Goal: Navigation & Orientation: Find specific page/section

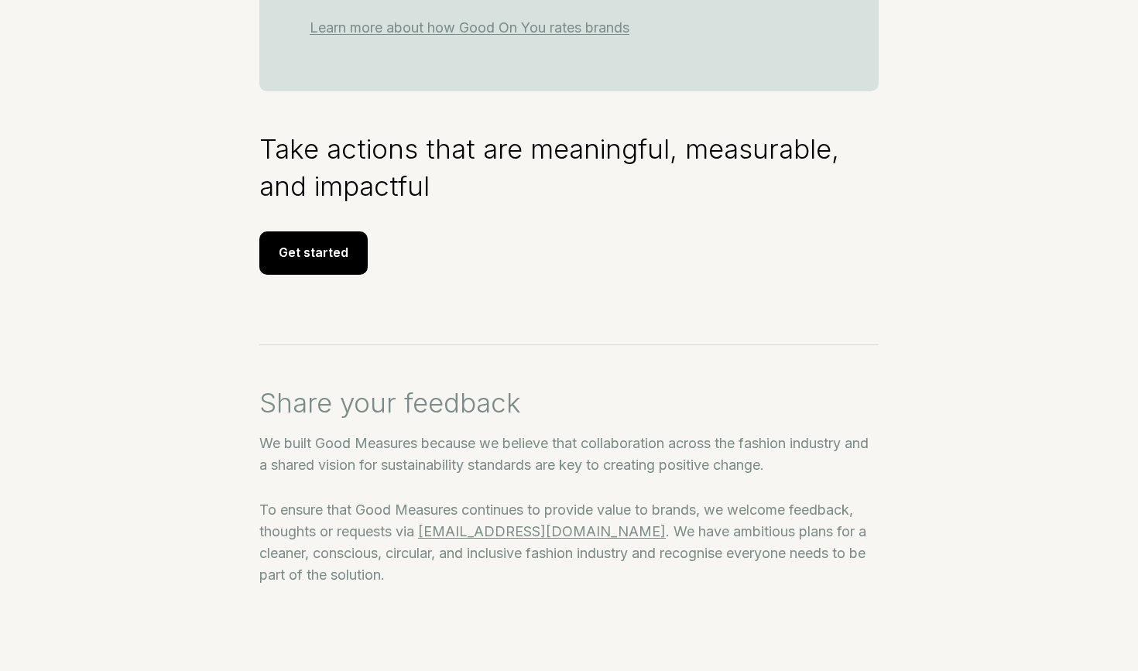
scroll to position [2217, 0]
click at [315, 258] on div "Get started" at bounding box center [313, 252] width 108 height 43
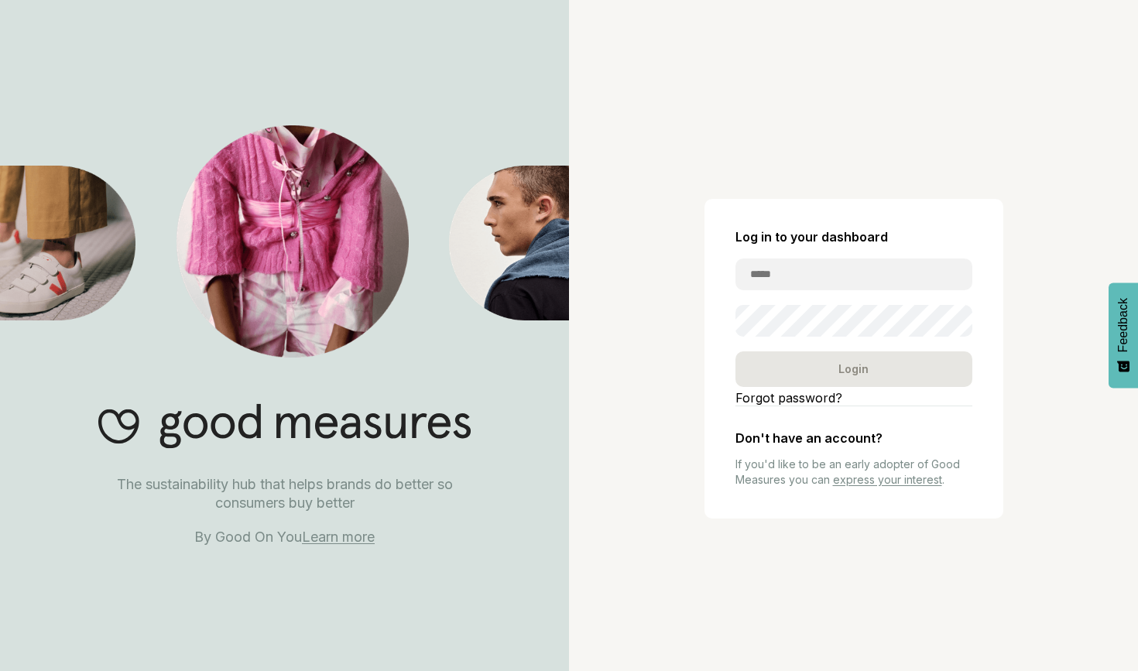
click at [332, 537] on link "Learn more" at bounding box center [338, 537] width 73 height 16
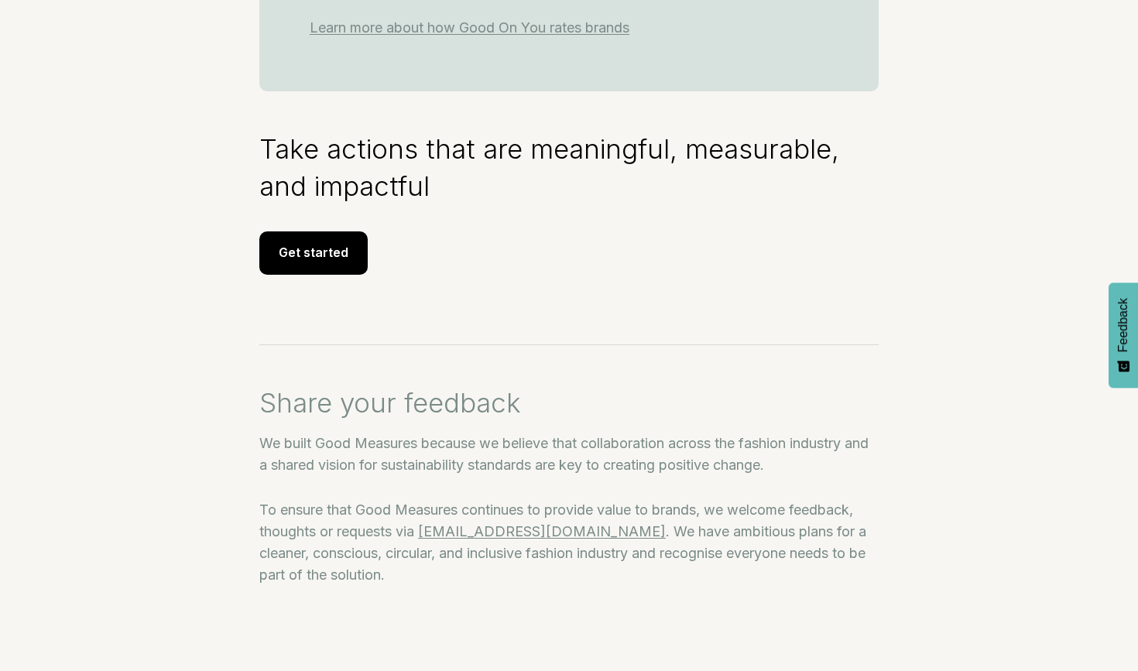
scroll to position [2217, 0]
click at [1133, 307] on button "Feedback" at bounding box center [1122, 334] width 29 height 105
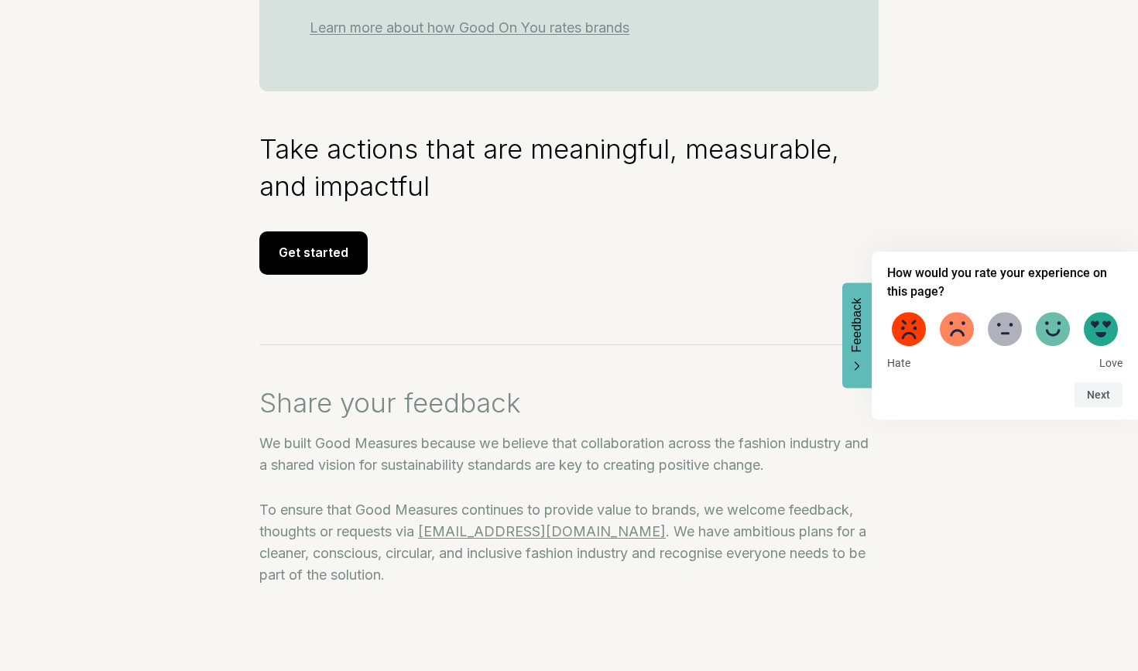
click at [852, 367] on icon "Feedback - Hide survey" at bounding box center [856, 366] width 9 height 10
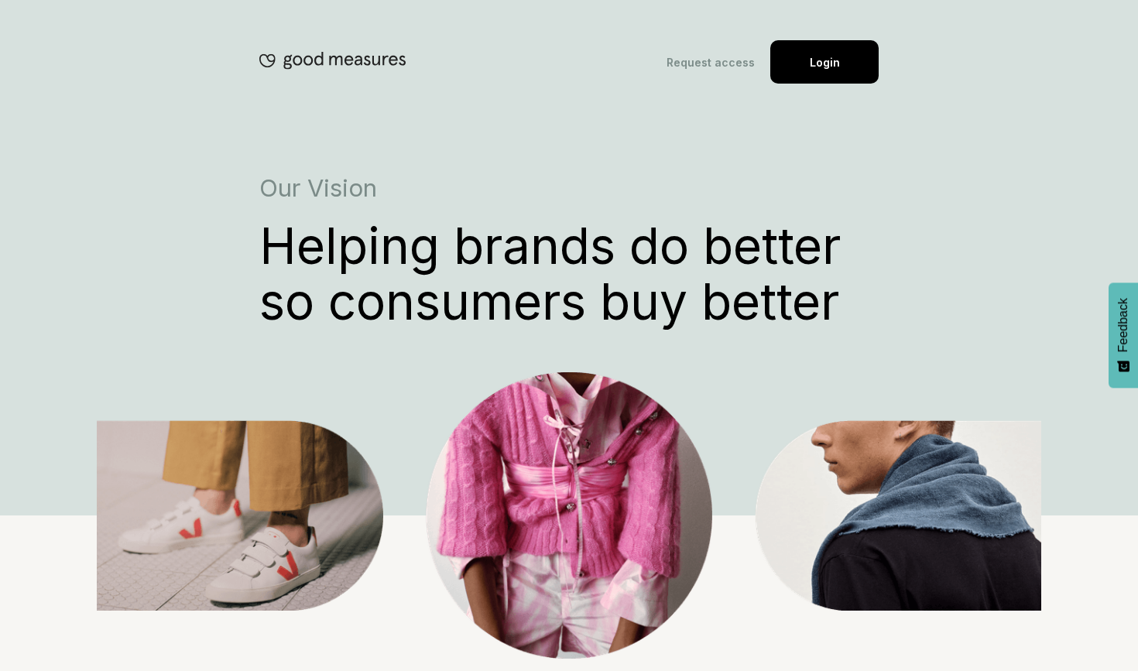
scroll to position [0, 0]
click at [371, 59] on img at bounding box center [332, 60] width 146 height 19
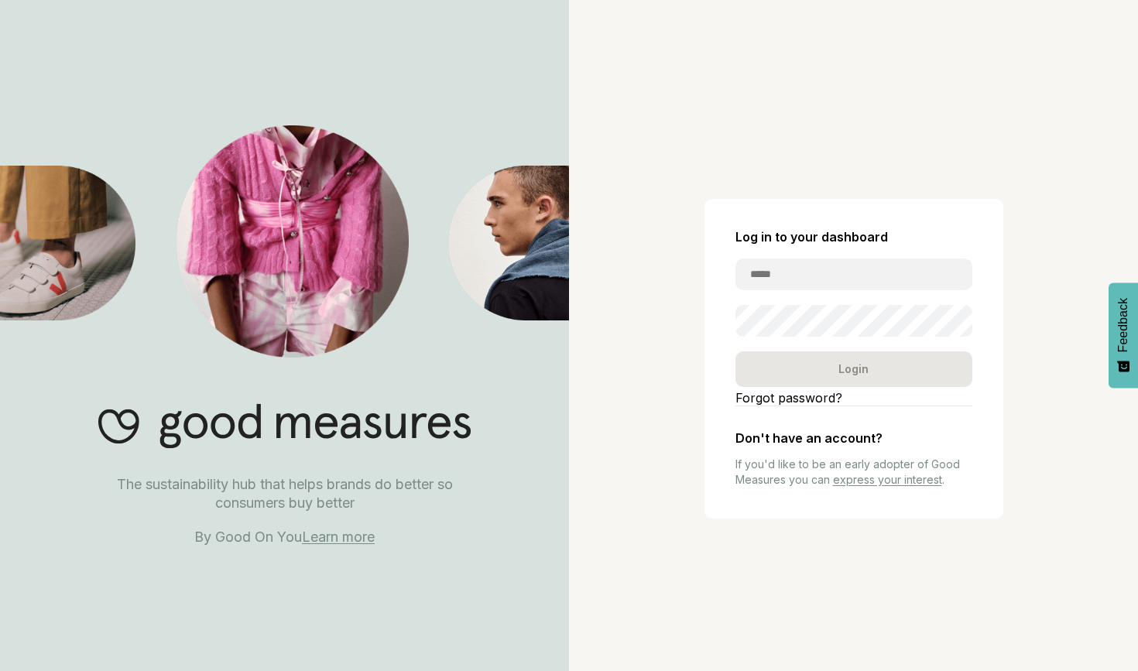
click at [341, 534] on link "Learn more" at bounding box center [338, 537] width 73 height 16
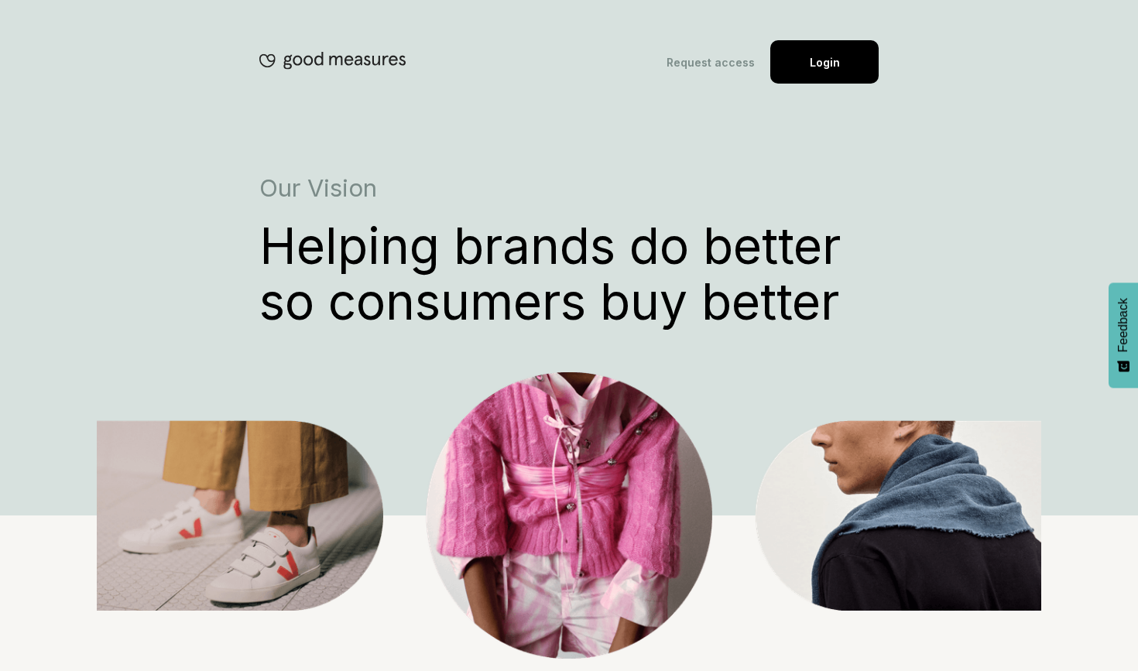
click at [309, 64] on img at bounding box center [332, 60] width 146 height 19
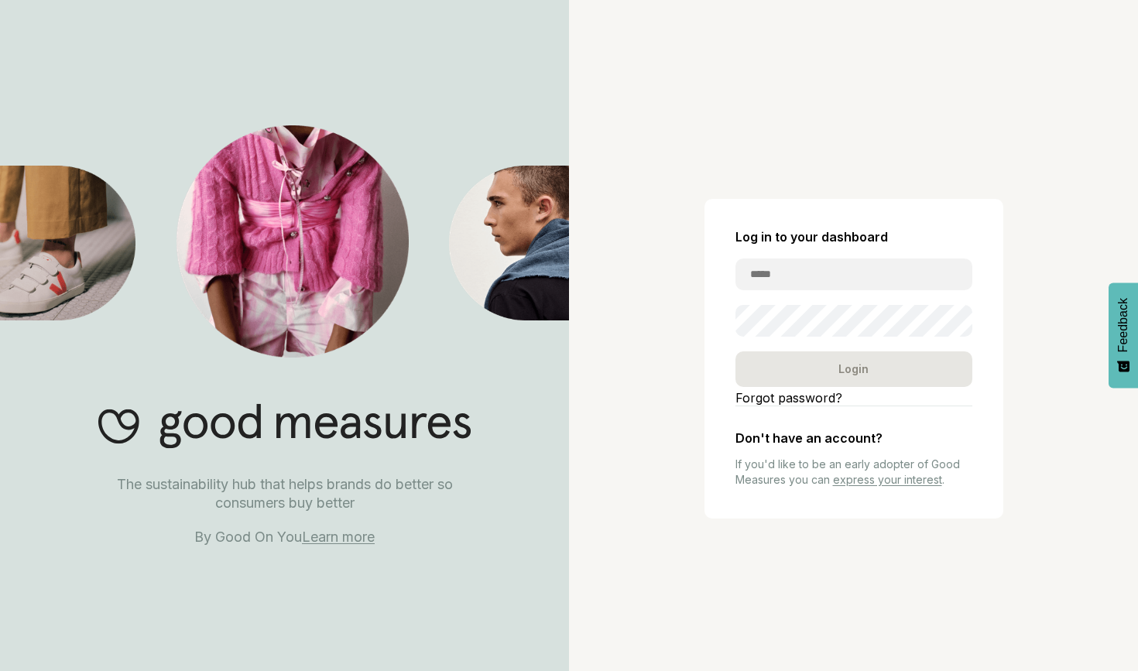
click at [341, 539] on link "Learn more" at bounding box center [338, 537] width 73 height 16
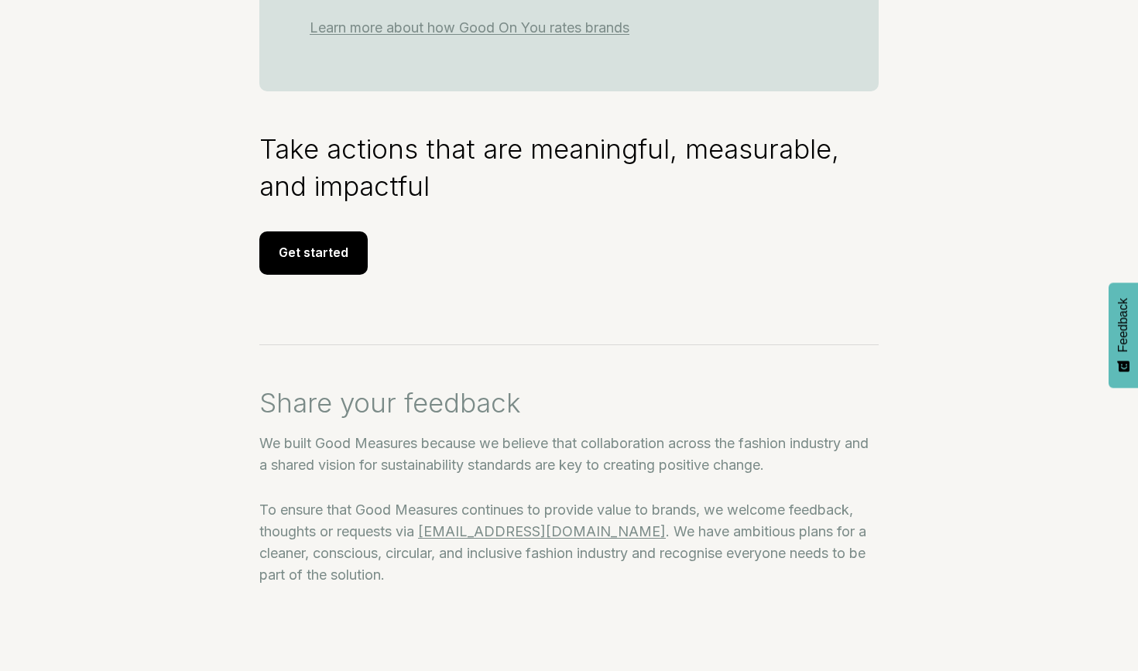
scroll to position [2217, 0]
